Goal: Task Accomplishment & Management: Manage account settings

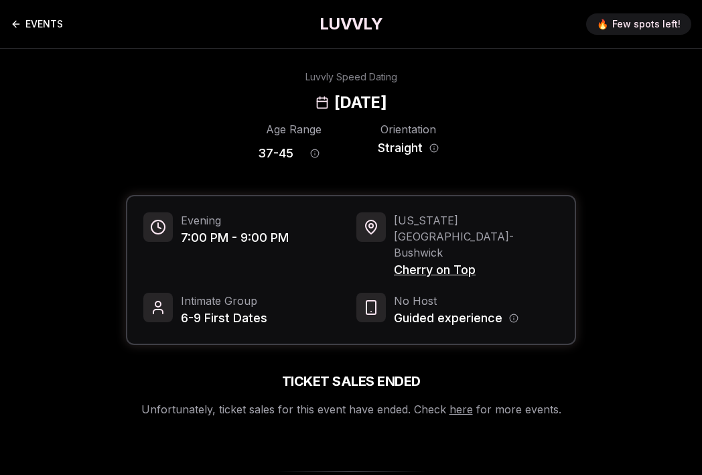
click at [46, 32] on link "EVENTS" at bounding box center [37, 24] width 52 height 27
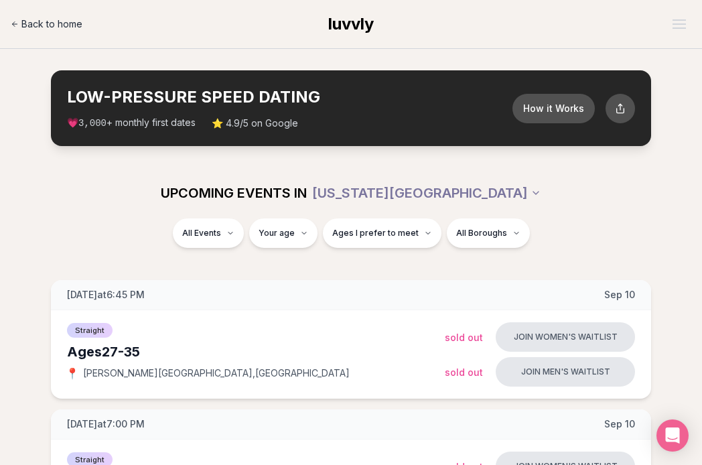
click at [59, 27] on span "Back to home" at bounding box center [51, 23] width 61 height 13
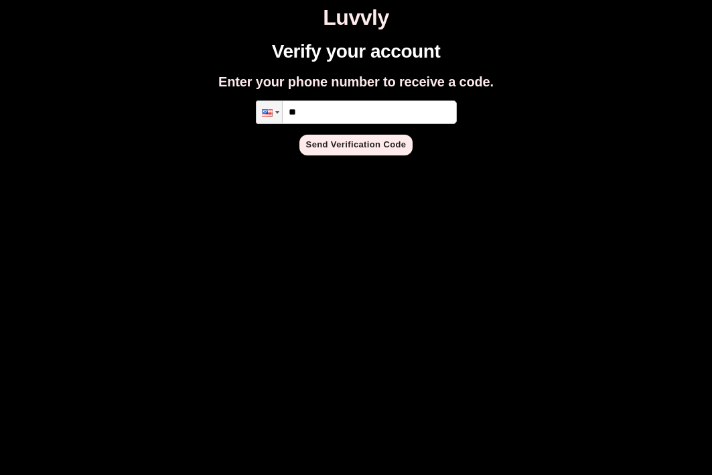
click at [336, 119] on input "**" at bounding box center [356, 111] width 201 height 23
type input "**********"
click at [340, 147] on button "Send Verification Code" at bounding box center [356, 145] width 114 height 21
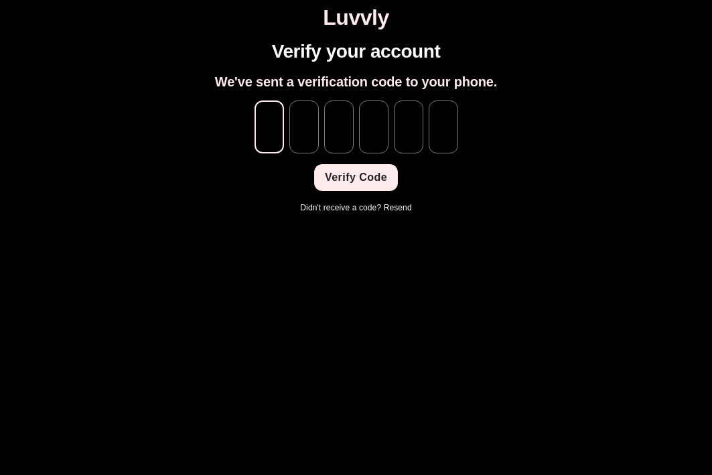
type input "*"
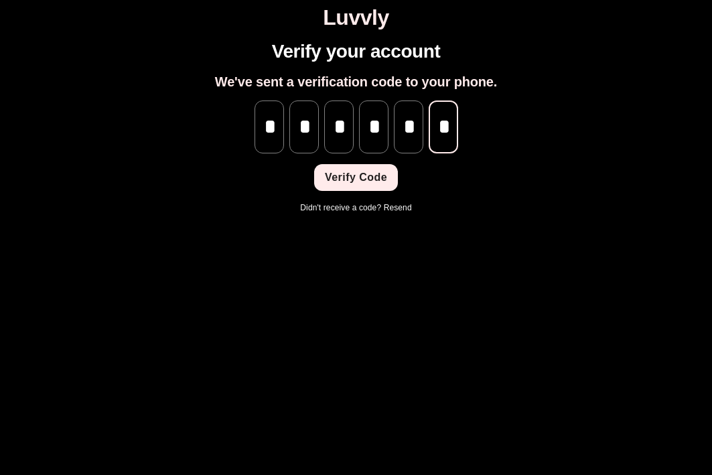
scroll to position [0, 1]
type input "*"
click at [358, 180] on button "Verify Code" at bounding box center [356, 177] width 84 height 27
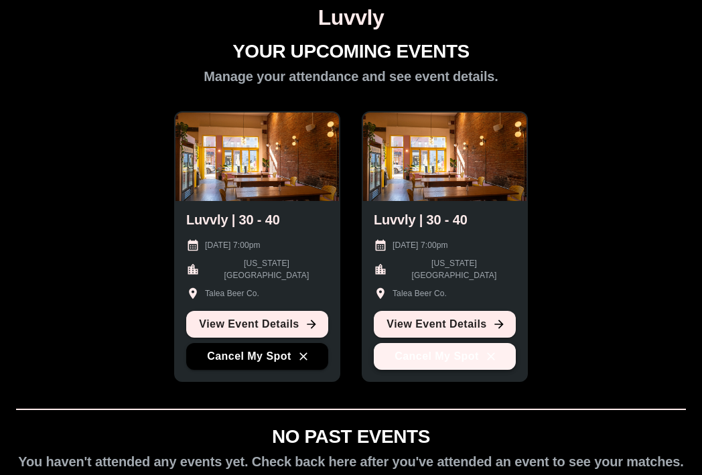
click at [450, 350] on button "Cancel My Spot" at bounding box center [445, 356] width 142 height 27
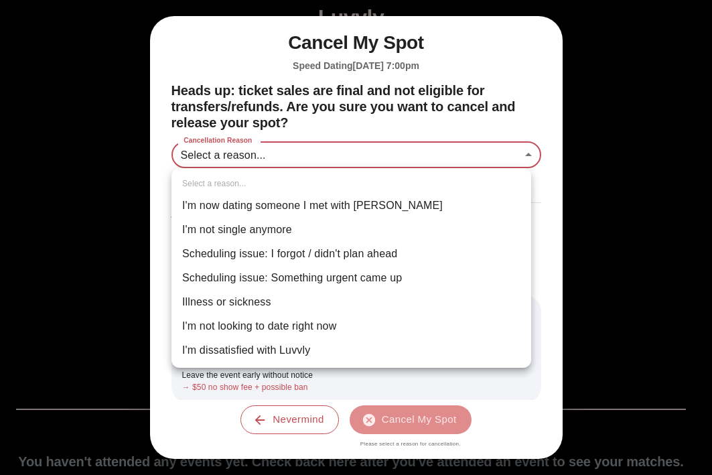
click at [335, 153] on body "Luvvly YOUR UPCOMING EVENTS Manage your attendance and see event details. Luvvl…" at bounding box center [355, 291] width 701 height 573
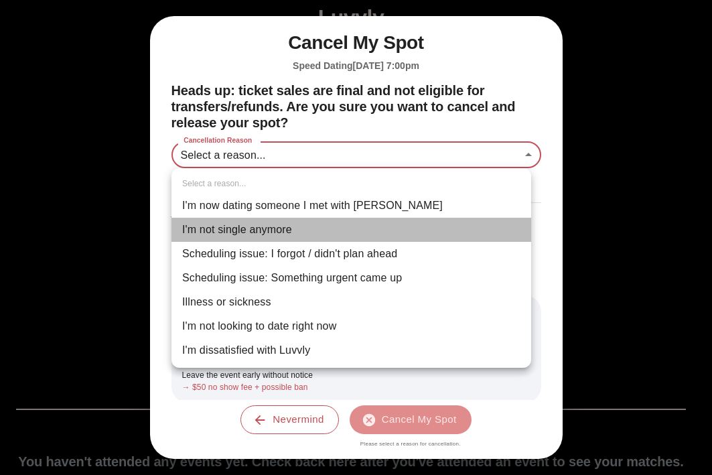
click at [295, 226] on li "I'm not single anymore" at bounding box center [352, 230] width 360 height 24
type input "**********"
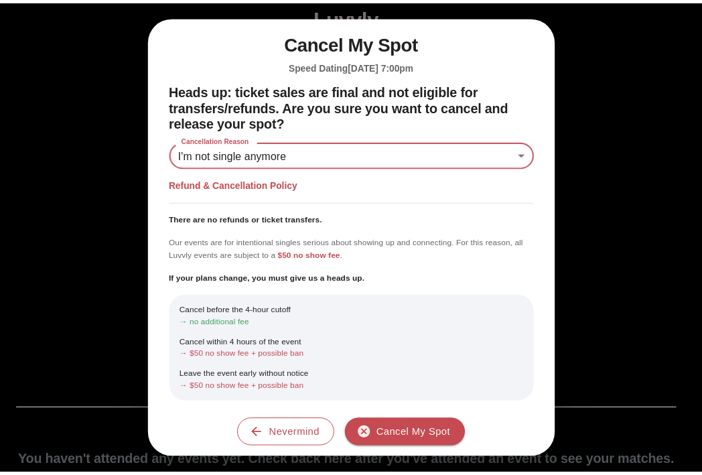
scroll to position [38, 0]
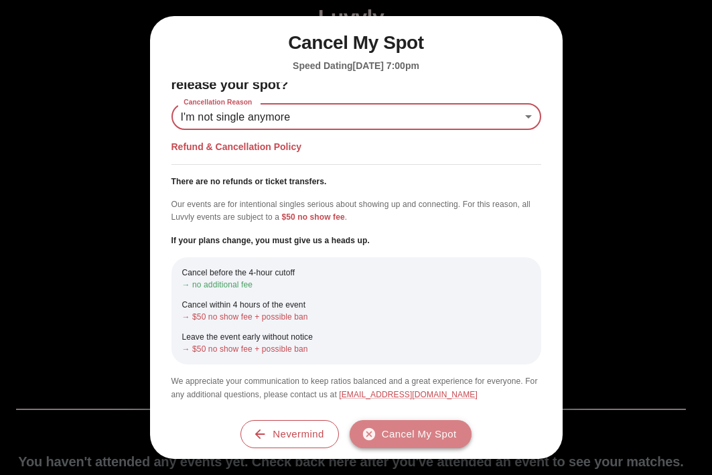
click at [429, 439] on button "Cancel My Spot" at bounding box center [411, 434] width 122 height 28
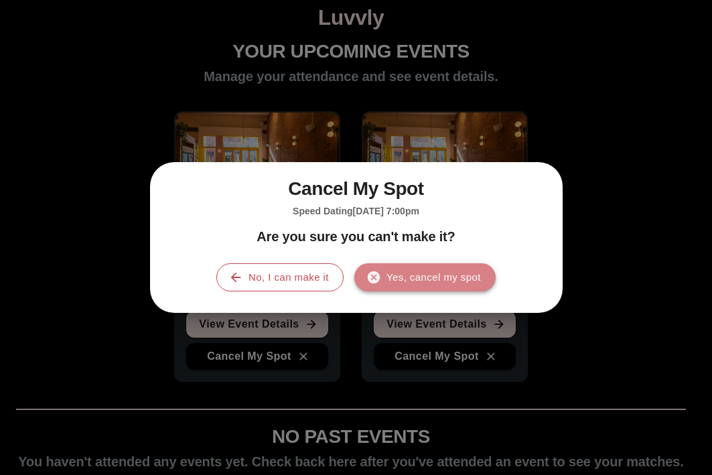
click at [435, 276] on button "Yes, cancel my spot" at bounding box center [424, 277] width 141 height 28
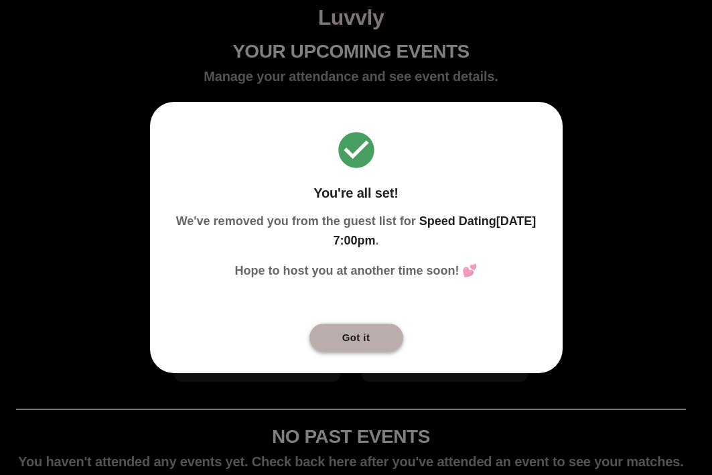
click at [339, 345] on button "Got it" at bounding box center [357, 338] width 94 height 28
